Goal: Find specific page/section: Find specific page/section

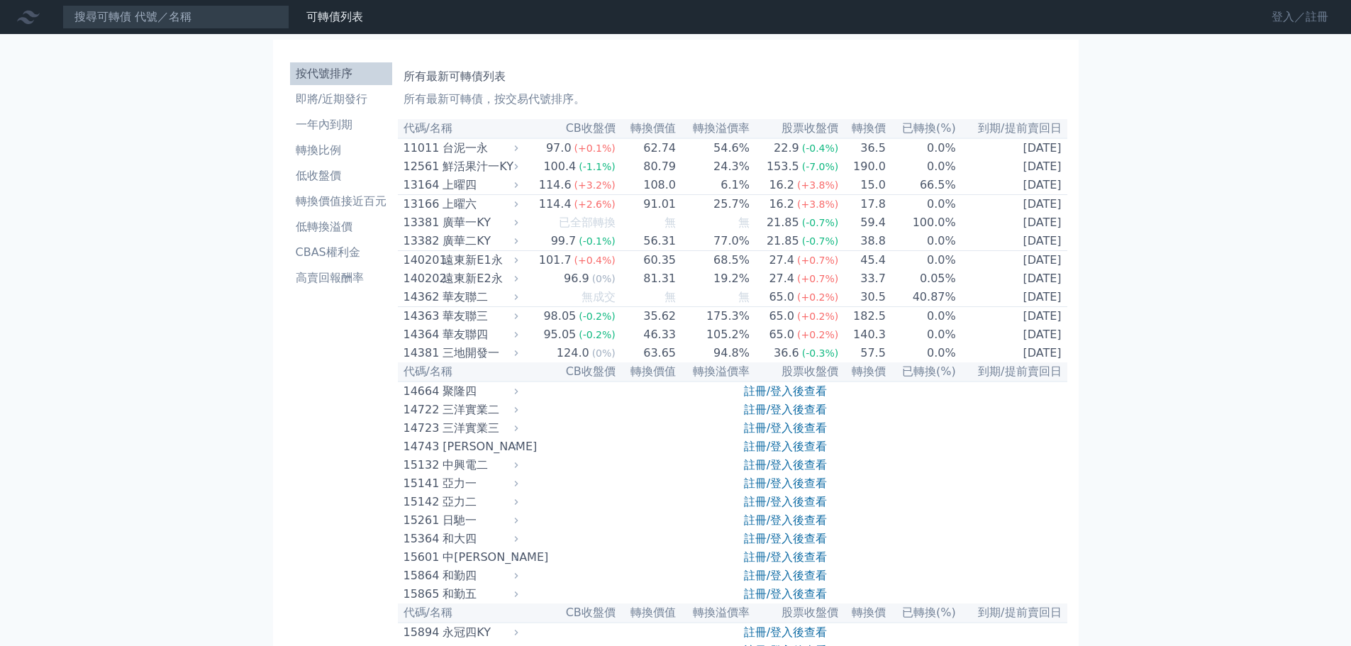
click at [1305, 21] on link "登入／註冊" at bounding box center [1299, 17] width 79 height 23
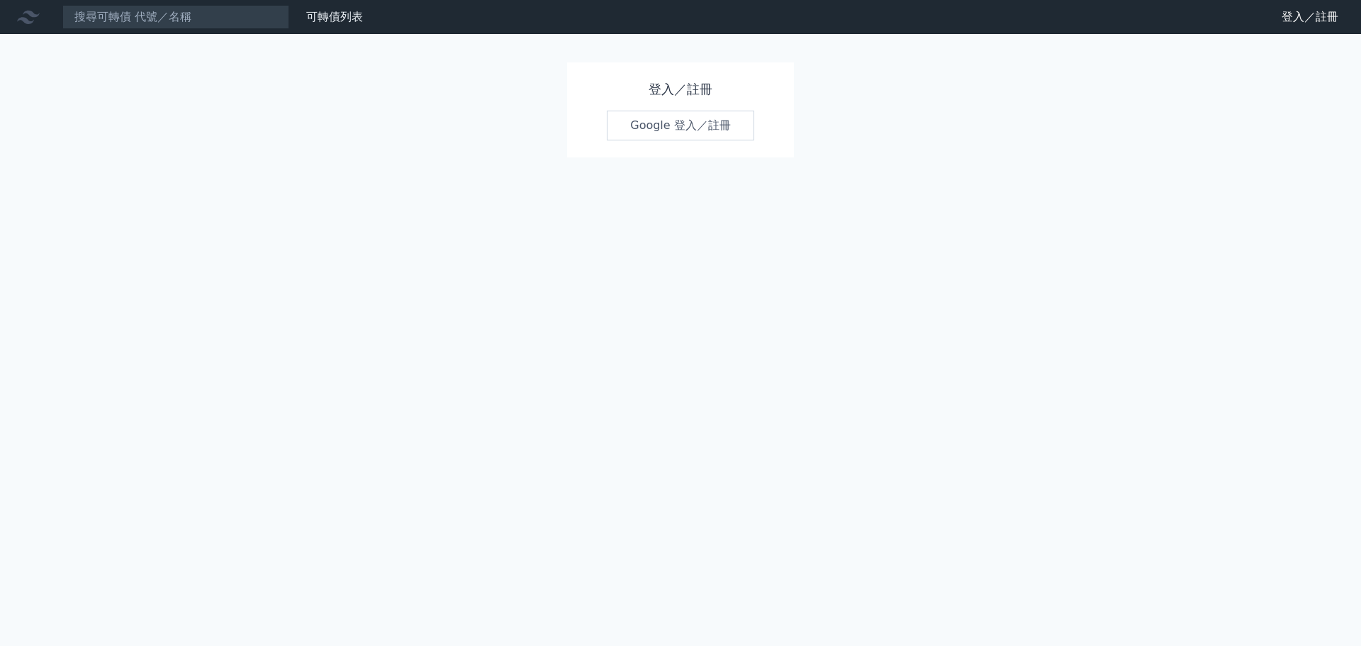
click at [697, 131] on link "Google 登入／註冊" at bounding box center [680, 126] width 147 height 30
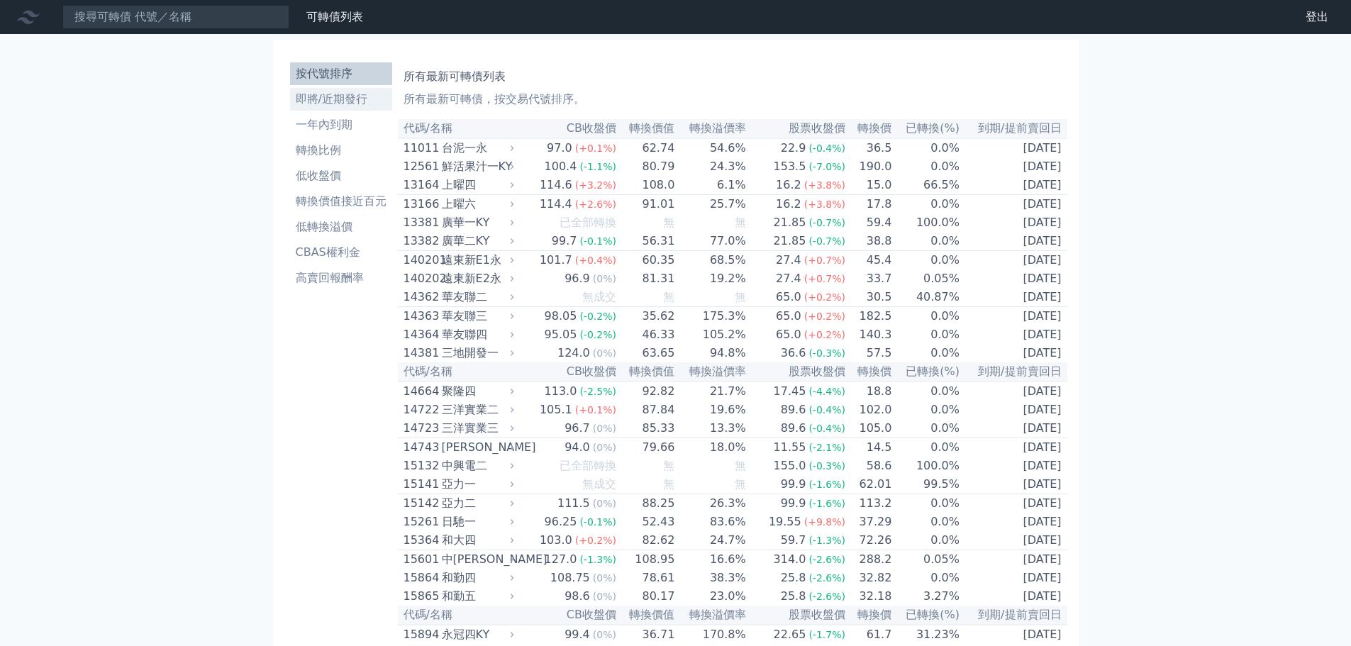
click at [342, 105] on li "即將/近期發行" at bounding box center [341, 99] width 102 height 17
